Goal: Task Accomplishment & Management: Use online tool/utility

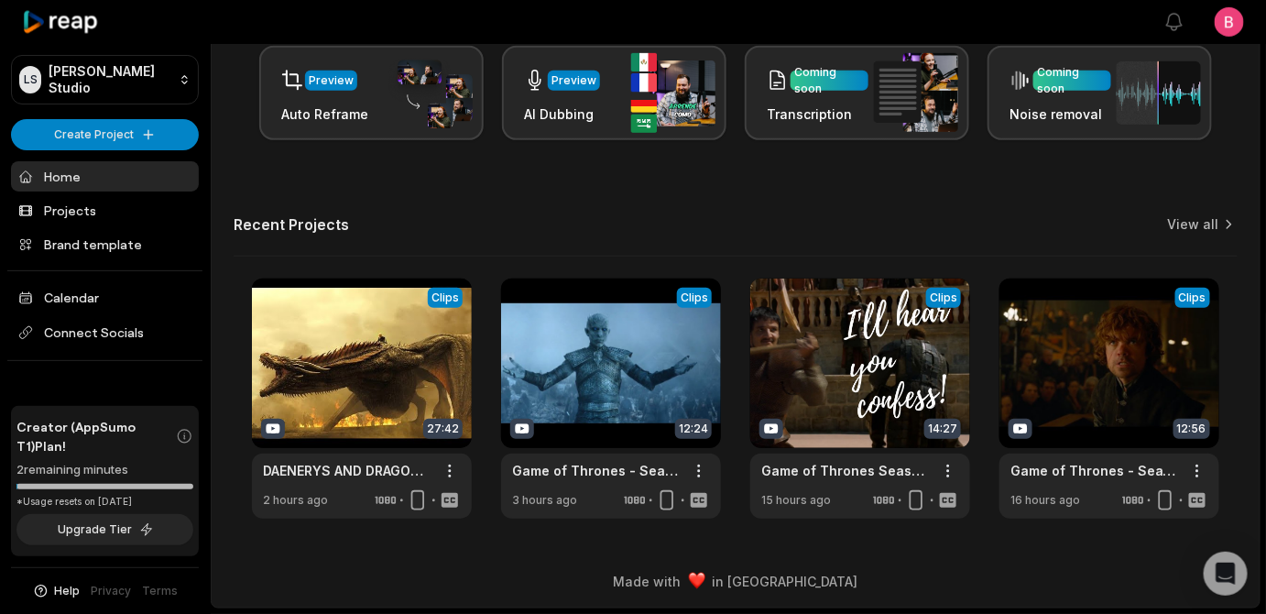
scroll to position [606, 0]
click at [1168, 215] on link "View all" at bounding box center [1193, 224] width 51 height 18
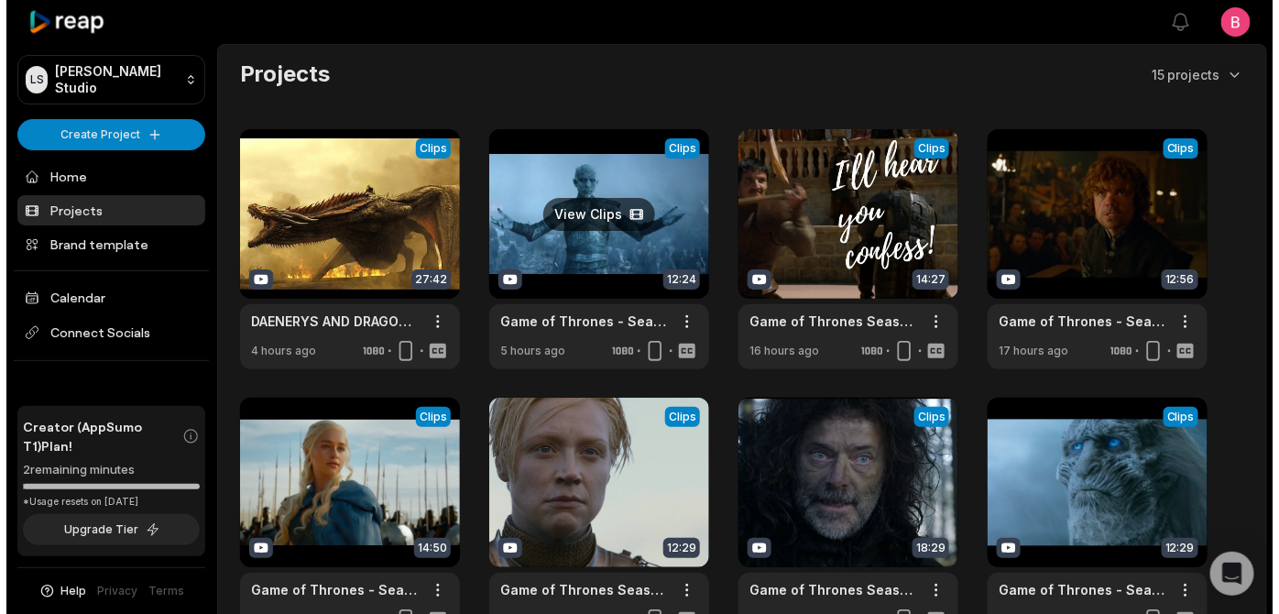
scroll to position [535, 0]
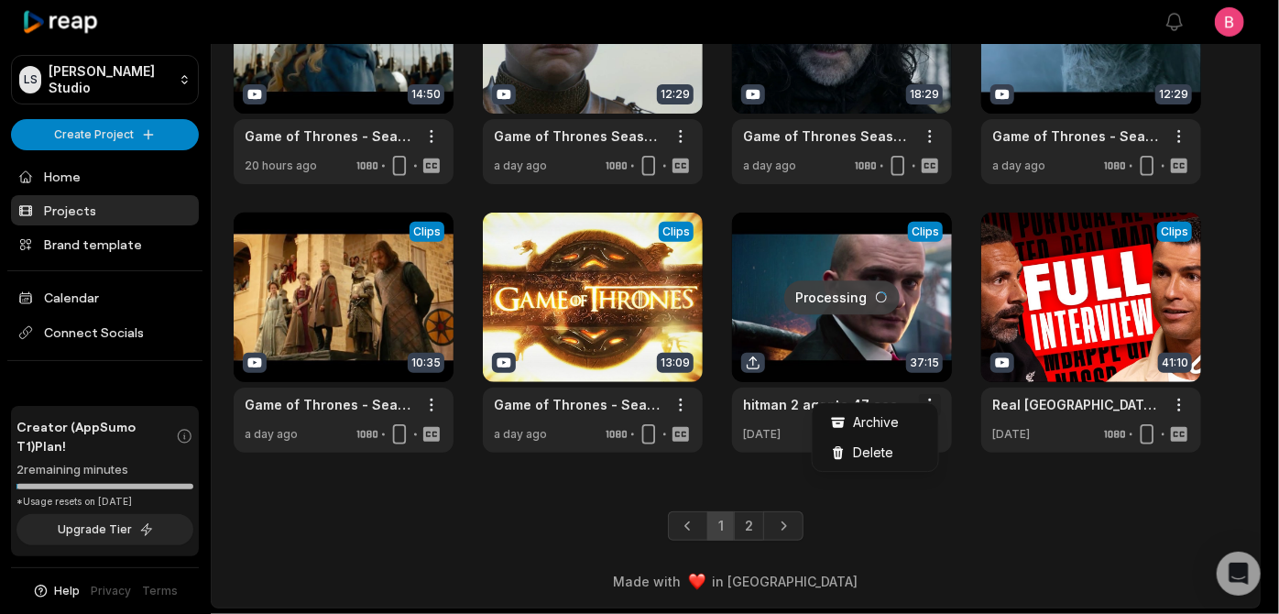
click at [893, 458] on span "Delete" at bounding box center [873, 452] width 40 height 19
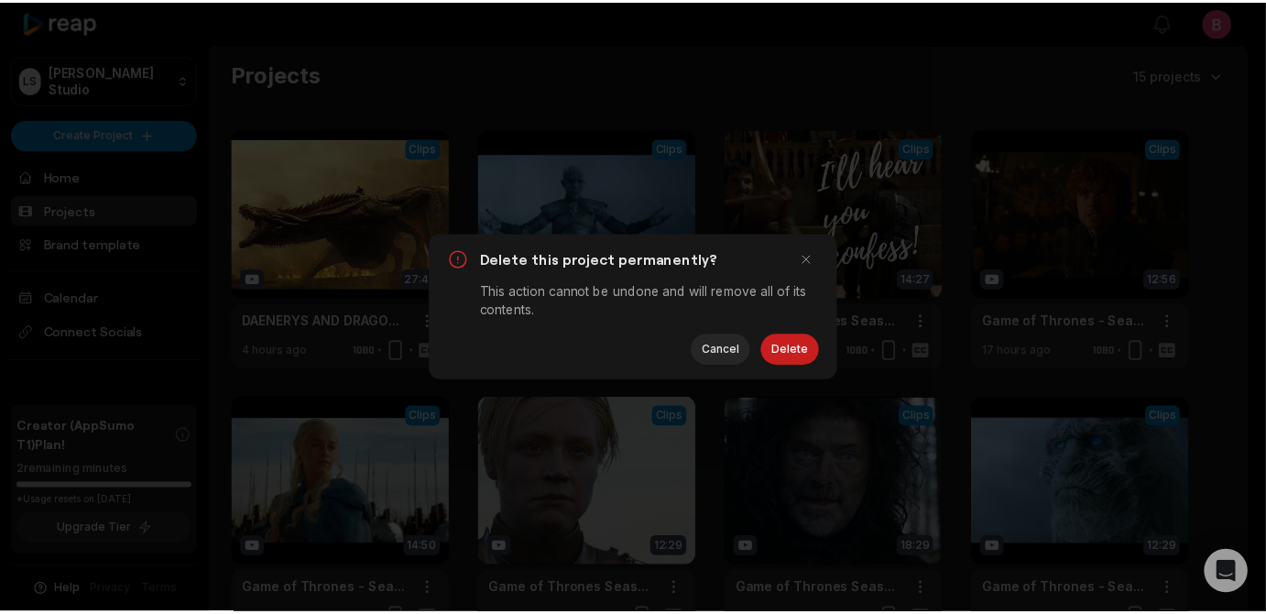
scroll to position [0, 0]
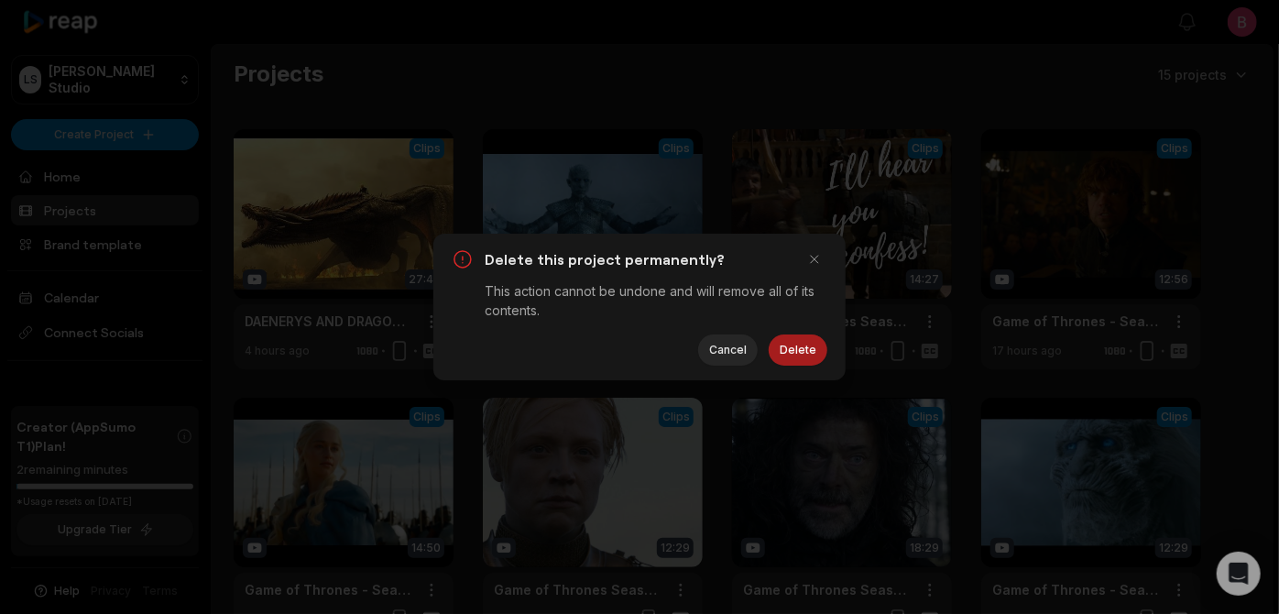
click at [792, 366] on button "Delete" at bounding box center [798, 349] width 59 height 31
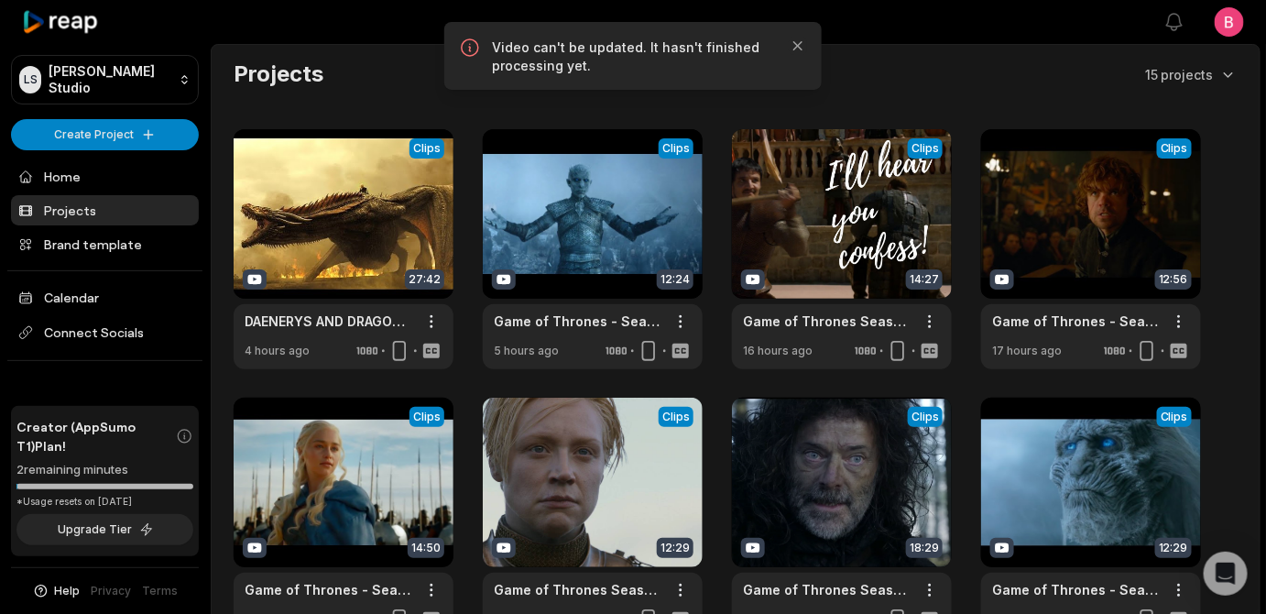
scroll to position [535, 0]
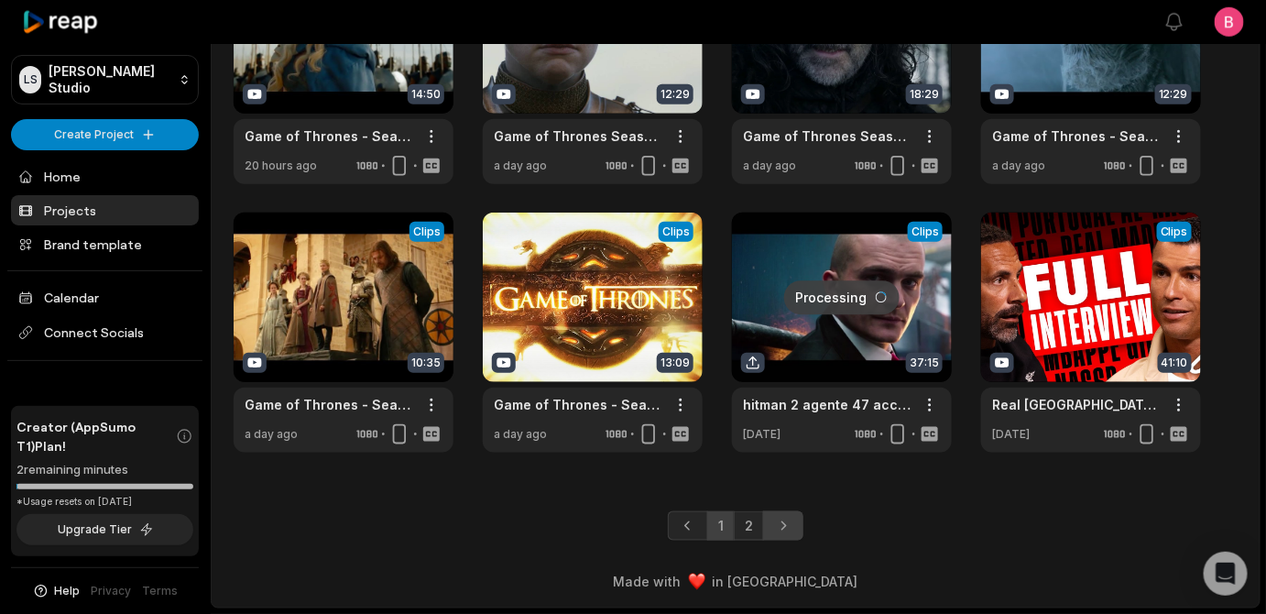
click at [789, 517] on icon "Next page" at bounding box center [783, 526] width 18 height 18
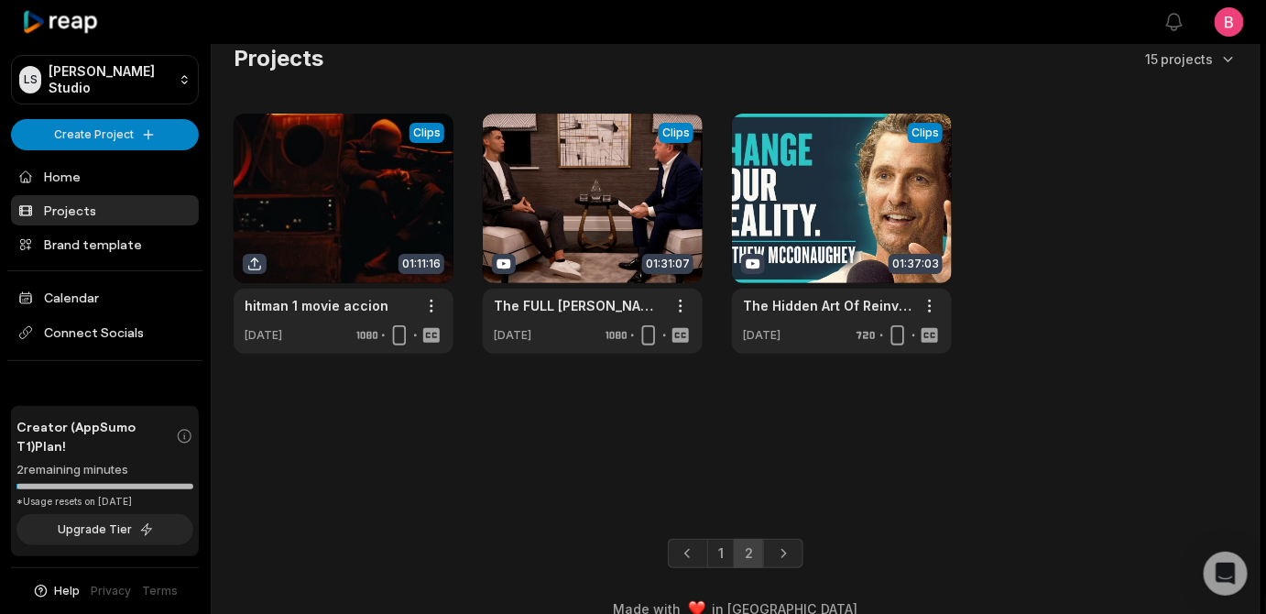
scroll to position [68, 0]
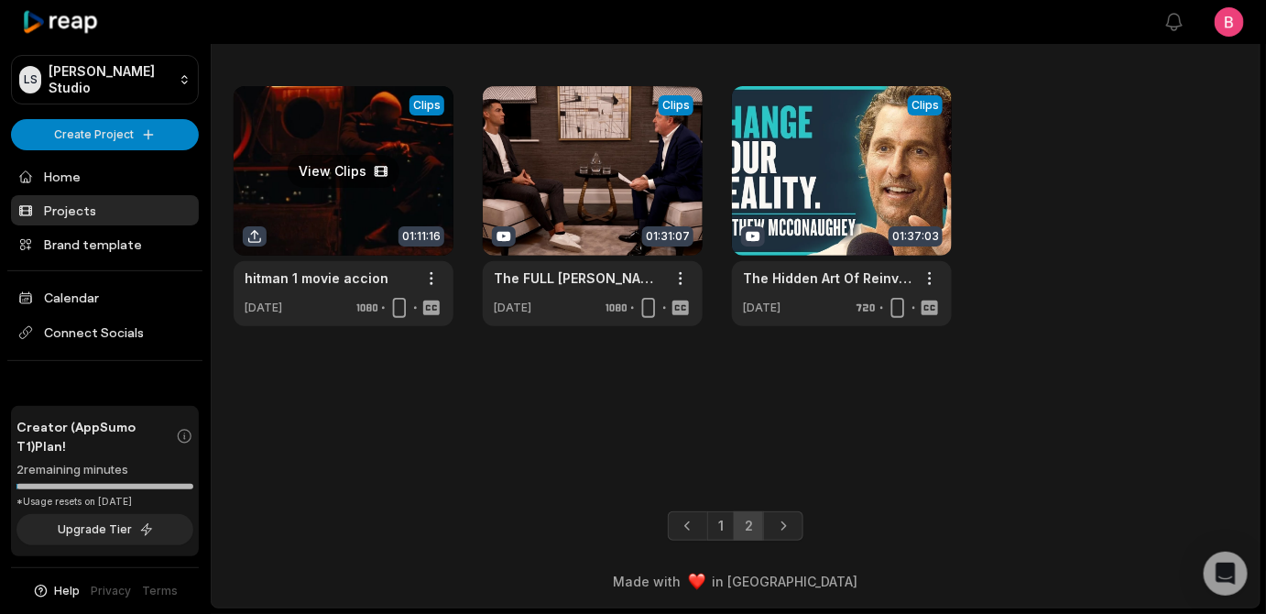
click at [361, 160] on link at bounding box center [344, 206] width 220 height 240
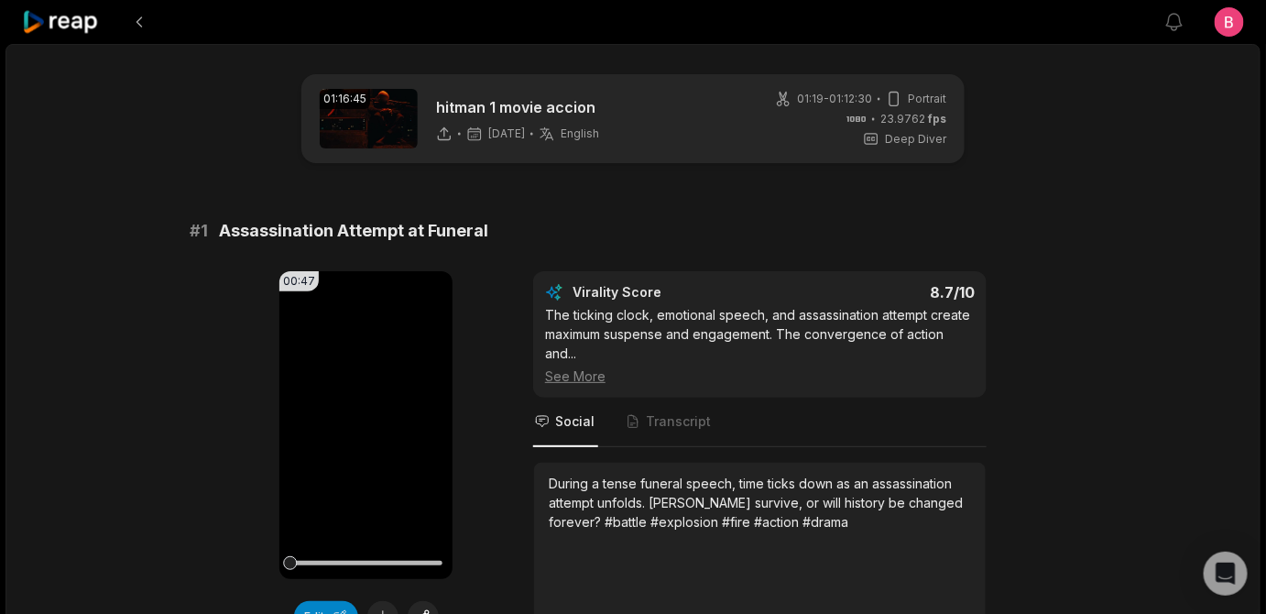
scroll to position [222, 0]
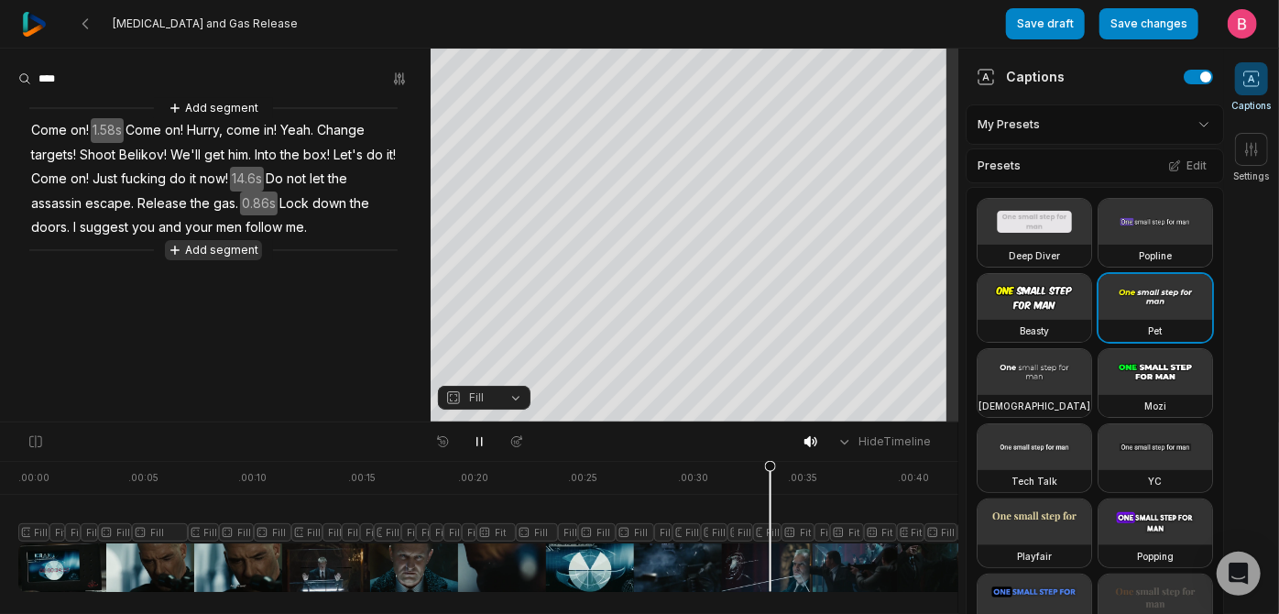
click at [227, 260] on button "Add segment" at bounding box center [213, 250] width 97 height 20
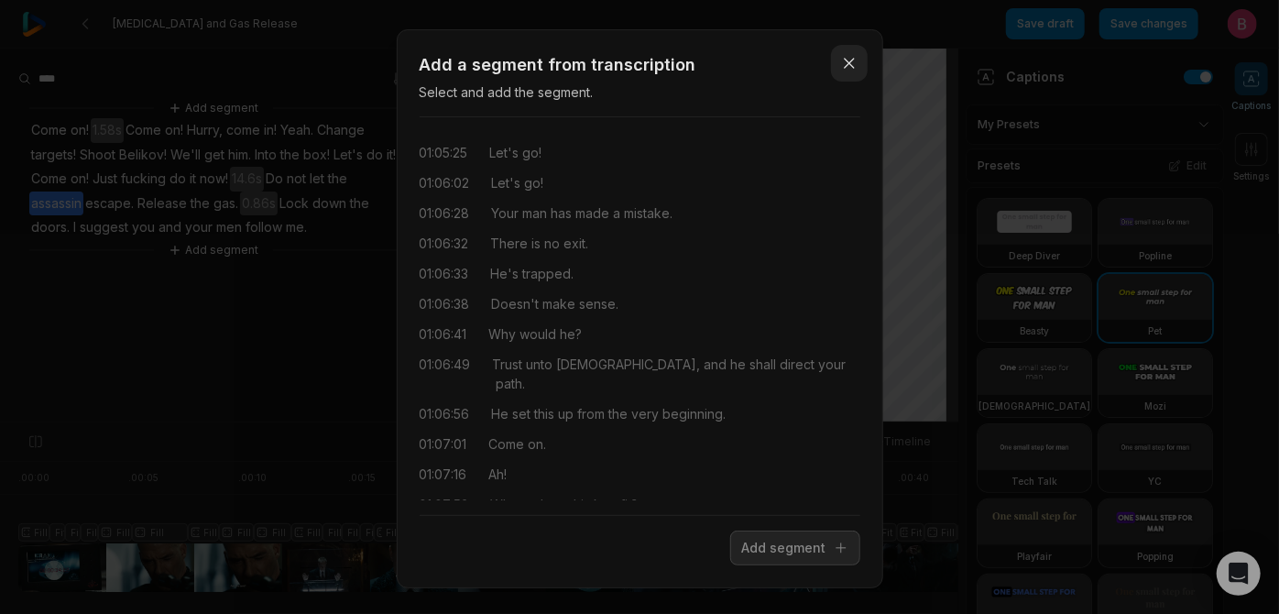
click at [840, 72] on icon "button" at bounding box center [849, 63] width 18 height 18
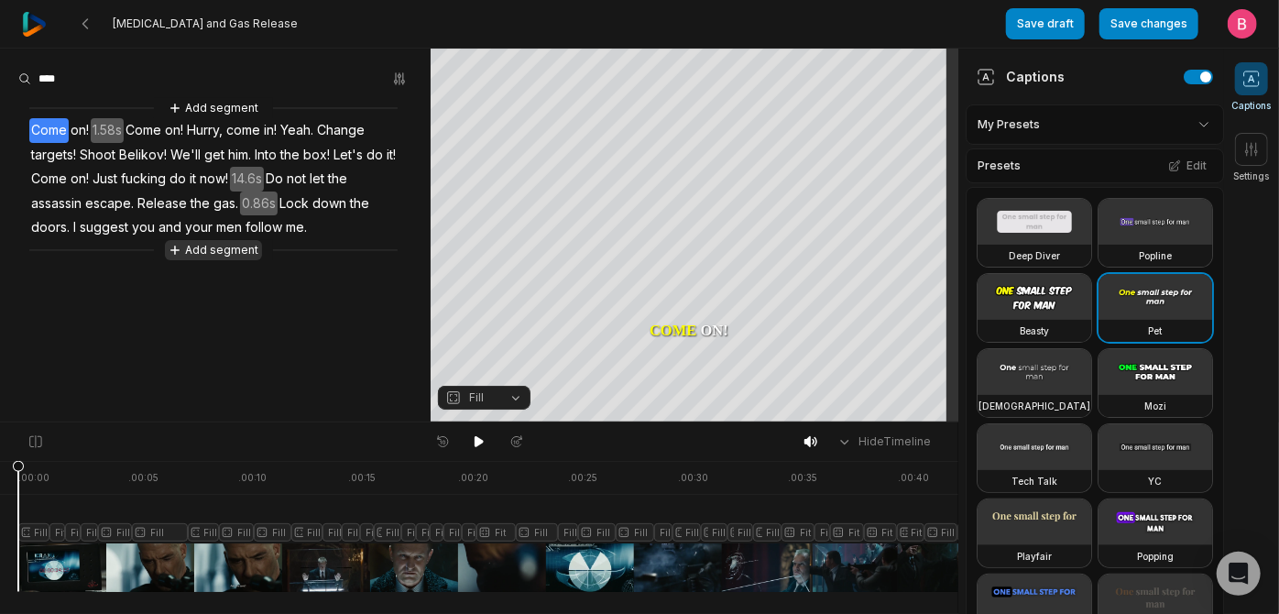
click at [216, 260] on button "Add segment" at bounding box center [213, 250] width 97 height 20
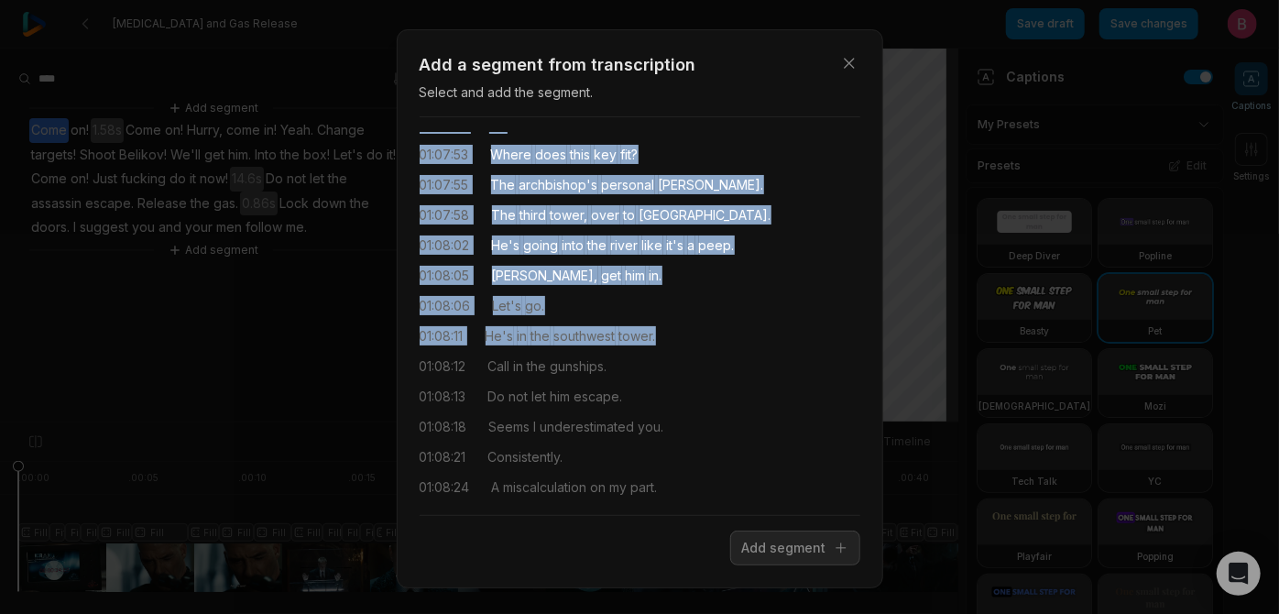
scroll to position [390, 0]
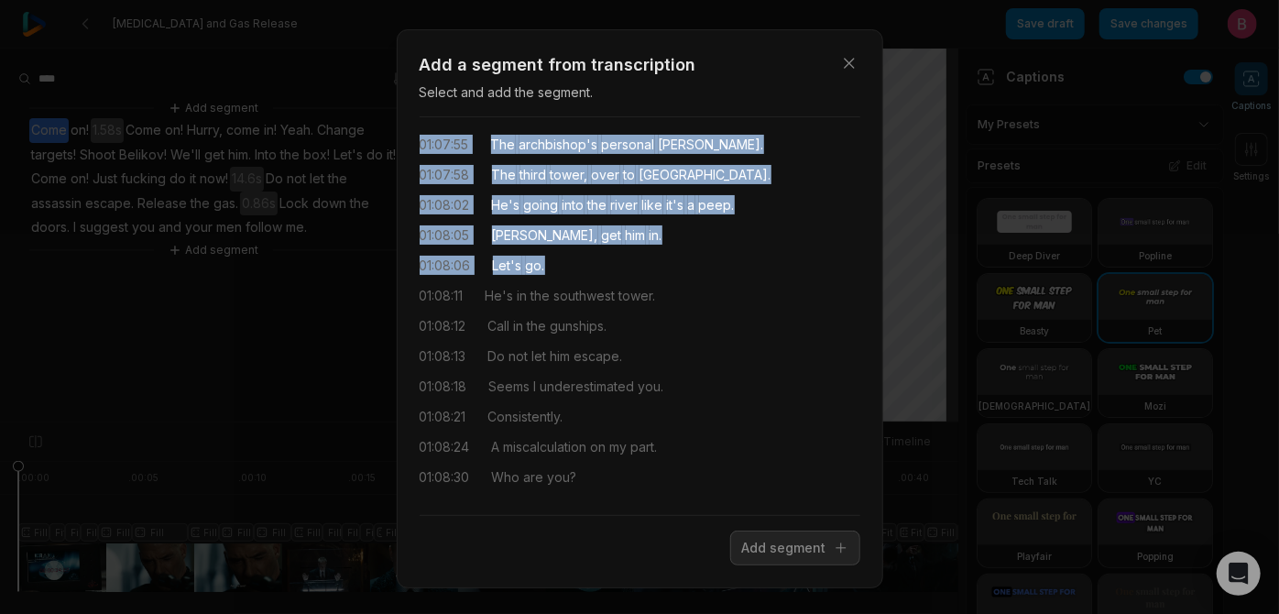
drag, startPoint x: 509, startPoint y: 181, endPoint x: 790, endPoint y: 414, distance: 364.4
click at [790, 414] on div "01:05:25 Let's go! 01:06:02 Let's go! 01:06:28 Your man has made a mistake. 01:…" at bounding box center [640, 316] width 441 height 368
click at [772, 565] on button "Add segment" at bounding box center [795, 548] width 130 height 35
